Goal: Information Seeking & Learning: Learn about a topic

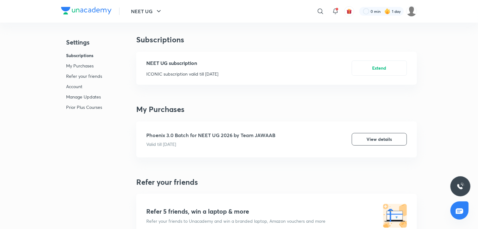
click at [314, 13] on div at bounding box center [320, 11] width 13 height 13
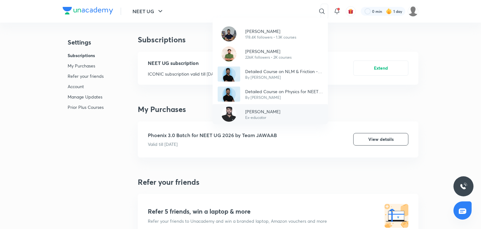
click at [278, 111] on div "[PERSON_NAME] Ex-educator" at bounding box center [270, 114] width 115 height 20
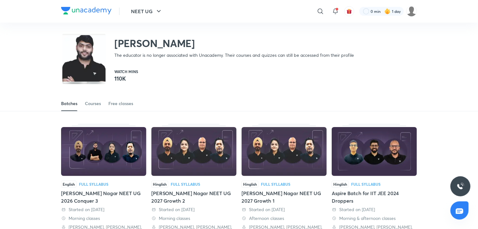
click at [116, 140] on img at bounding box center [103, 151] width 85 height 49
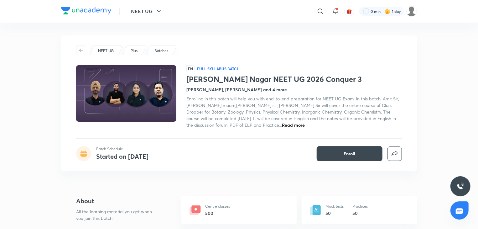
click at [265, 89] on h4 "[PERSON_NAME], [PERSON_NAME] and 4 more" at bounding box center [236, 89] width 100 height 7
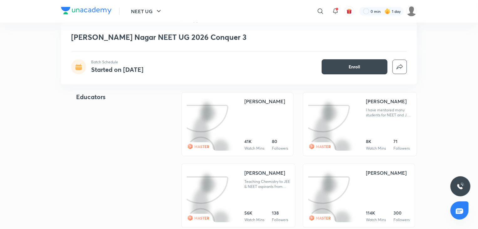
scroll to position [363, 0]
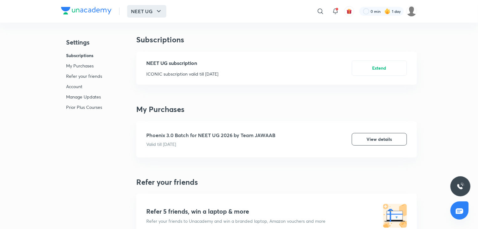
click at [152, 11] on button "NEET UG" at bounding box center [146, 11] width 39 height 13
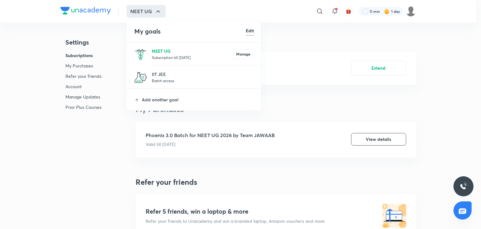
click at [168, 53] on p "NEET UG" at bounding box center [192, 51] width 81 height 7
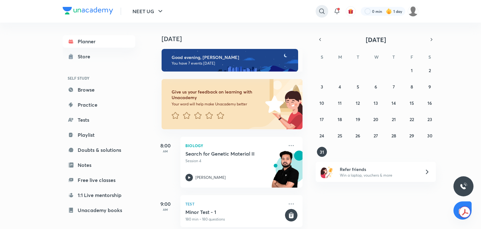
click at [320, 9] on icon at bounding box center [321, 10] width 5 height 5
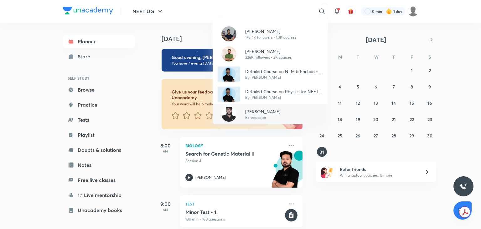
click at [267, 106] on div "[PERSON_NAME] Ex-educator" at bounding box center [270, 114] width 115 height 20
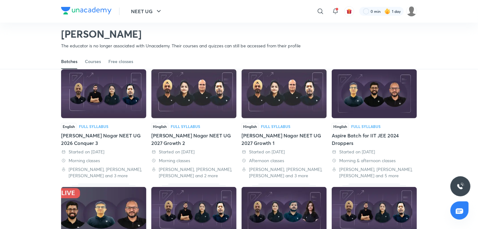
scroll to position [39, 0]
